Goal: Transaction & Acquisition: Purchase product/service

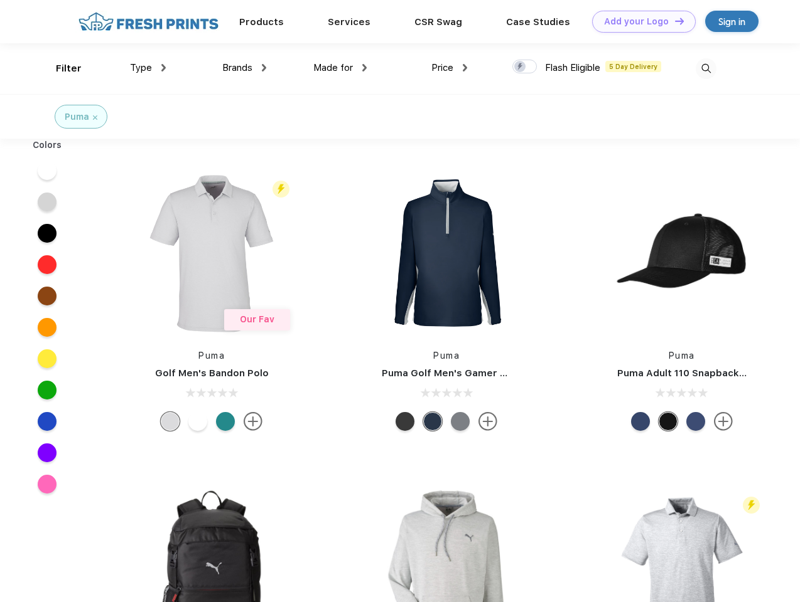
click at [639, 21] on link "Add your Logo Design Tool" at bounding box center [644, 22] width 104 height 22
click at [0, 0] on div "Design Tool" at bounding box center [0, 0] width 0 height 0
click at [673, 21] on link "Add your Logo Design Tool" at bounding box center [644, 22] width 104 height 22
click at [60, 68] on div "Filter" at bounding box center [69, 69] width 26 height 14
click at [148, 68] on span "Type" at bounding box center [141, 67] width 22 height 11
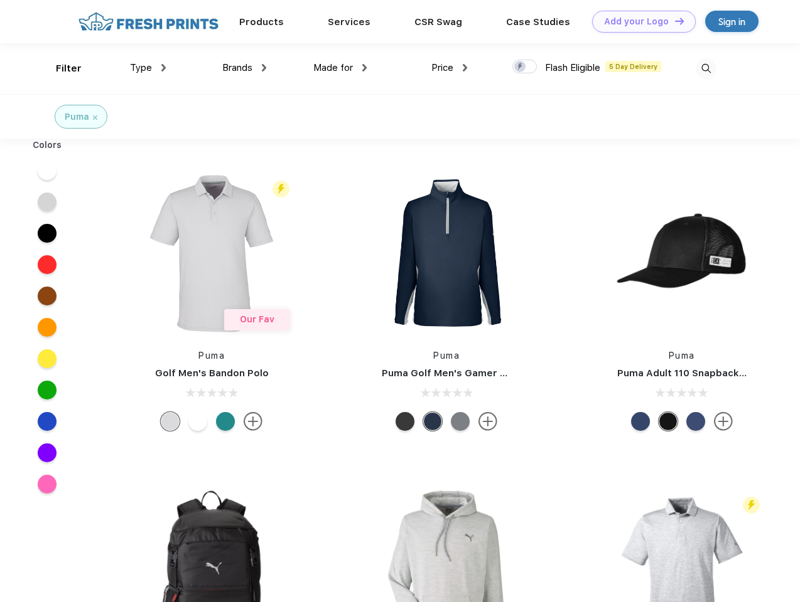
click at [244, 68] on span "Brands" at bounding box center [237, 67] width 30 height 11
click at [340, 68] on span "Made for" at bounding box center [333, 67] width 40 height 11
click at [449, 68] on span "Price" at bounding box center [442, 67] width 22 height 11
click at [525, 67] on div at bounding box center [524, 67] width 24 height 14
click at [520, 67] on input "checkbox" at bounding box center [516, 63] width 8 height 8
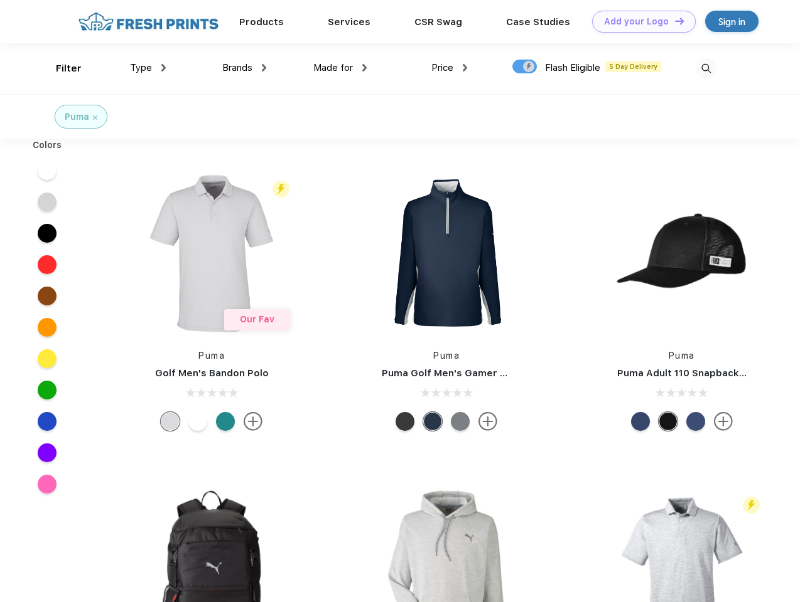
click at [705, 68] on img at bounding box center [705, 68] width 21 height 21
